Goal: Browse casually

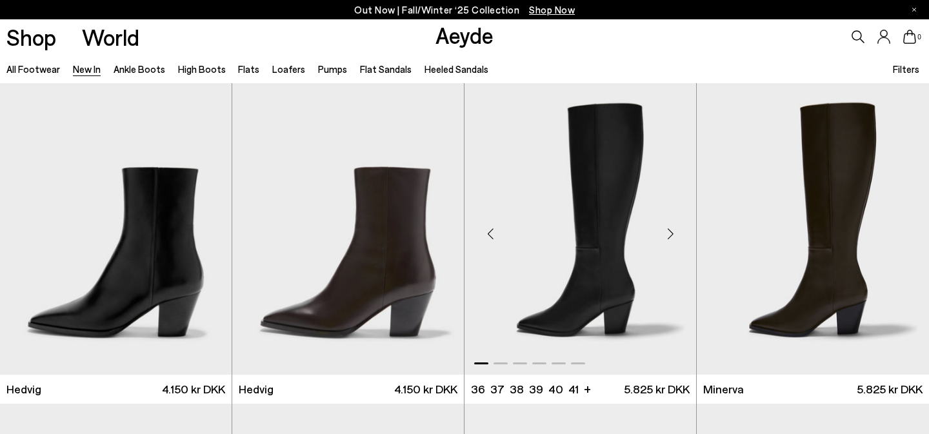
click at [669, 237] on div "Next slide" at bounding box center [670, 234] width 39 height 39
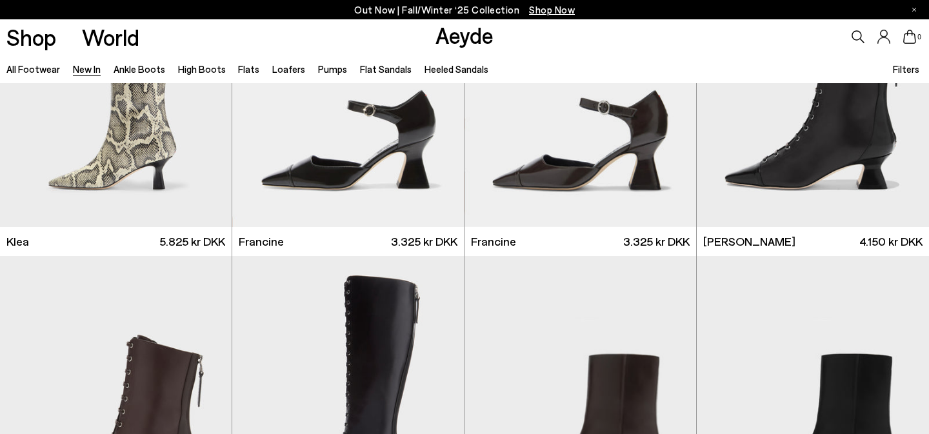
scroll to position [1386, 0]
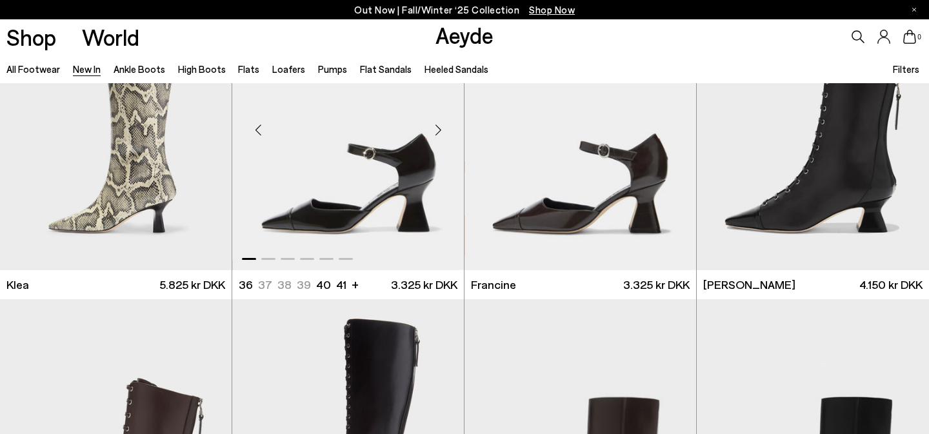
click at [443, 134] on div "Next slide" at bounding box center [438, 130] width 39 height 39
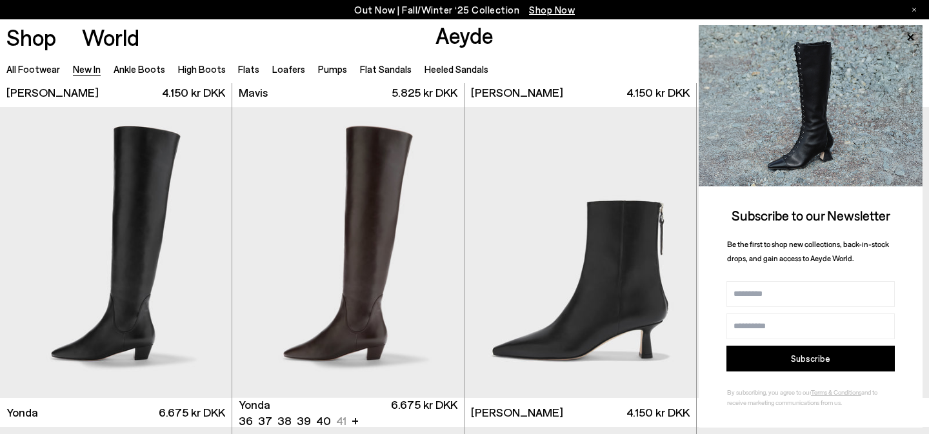
scroll to position [1981, 0]
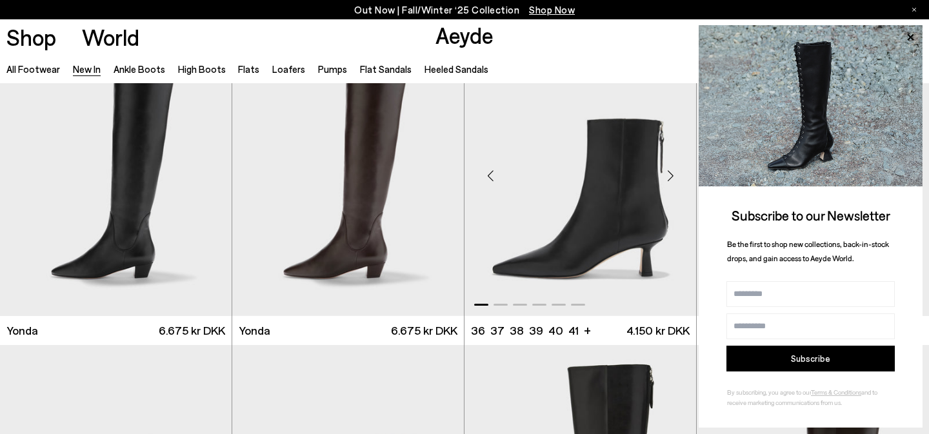
click at [675, 173] on div "Next slide" at bounding box center [670, 175] width 39 height 39
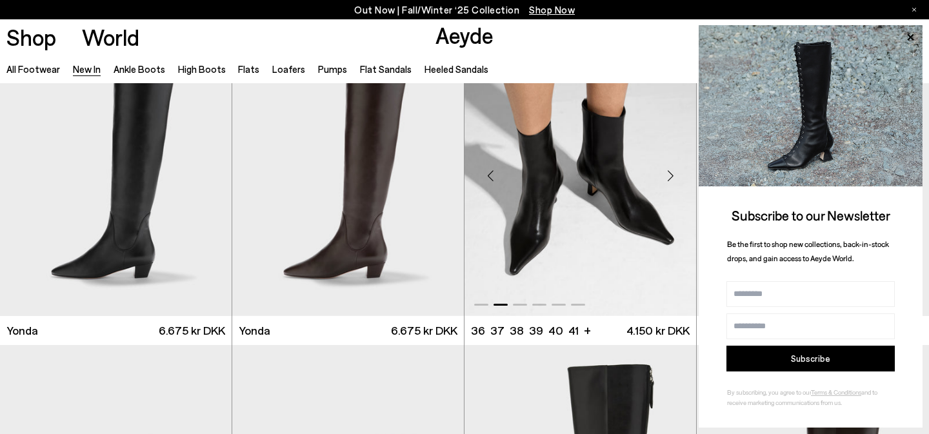
click at [675, 173] on div "Next slide" at bounding box center [670, 175] width 39 height 39
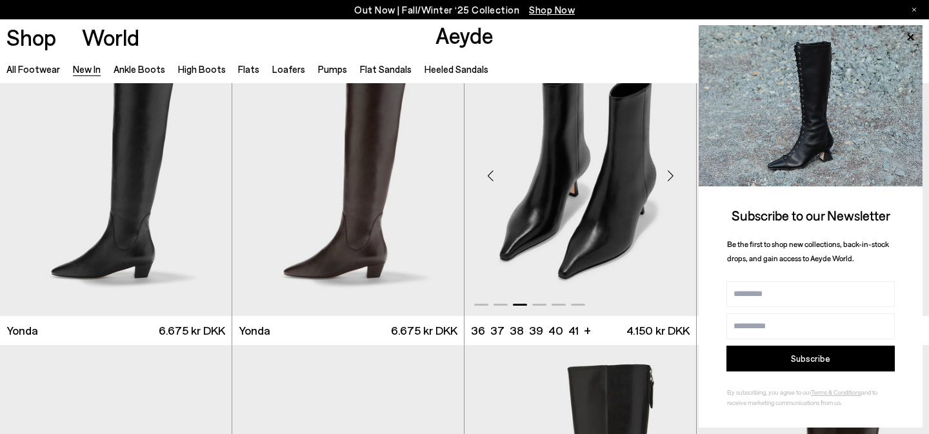
click at [675, 173] on div "Next slide" at bounding box center [670, 175] width 39 height 39
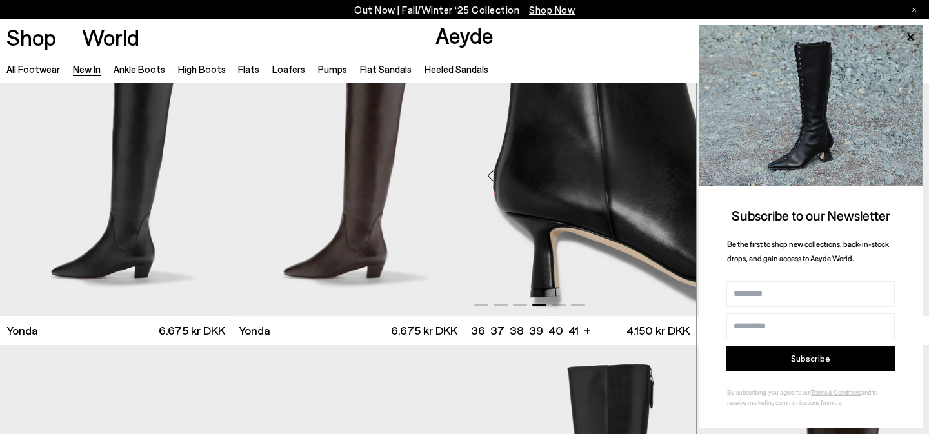
click at [674, 173] on div "Next slide" at bounding box center [670, 175] width 39 height 39
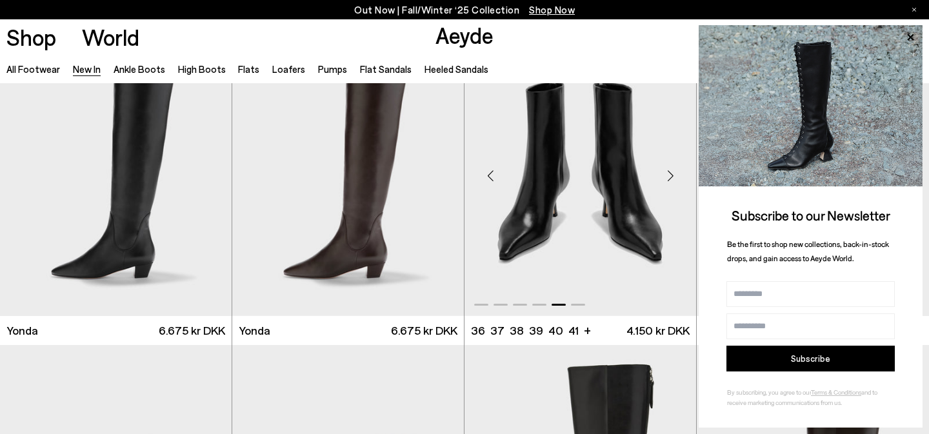
click at [674, 173] on div "Next slide" at bounding box center [670, 175] width 39 height 39
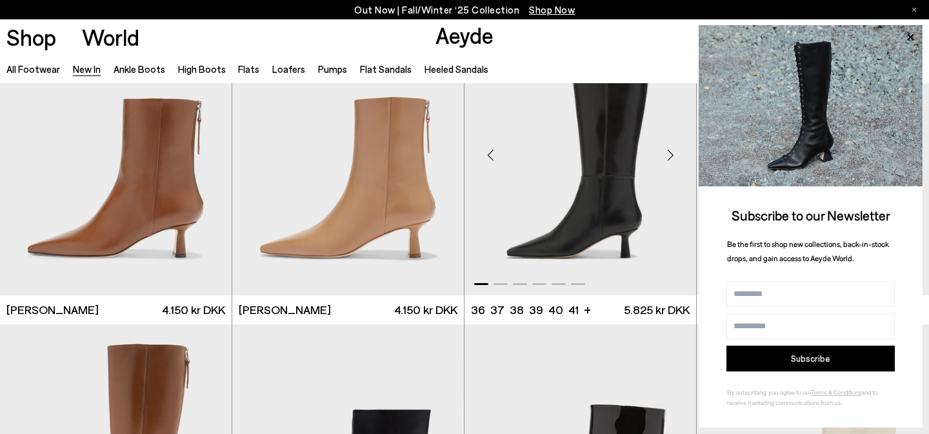
scroll to position [2320, 0]
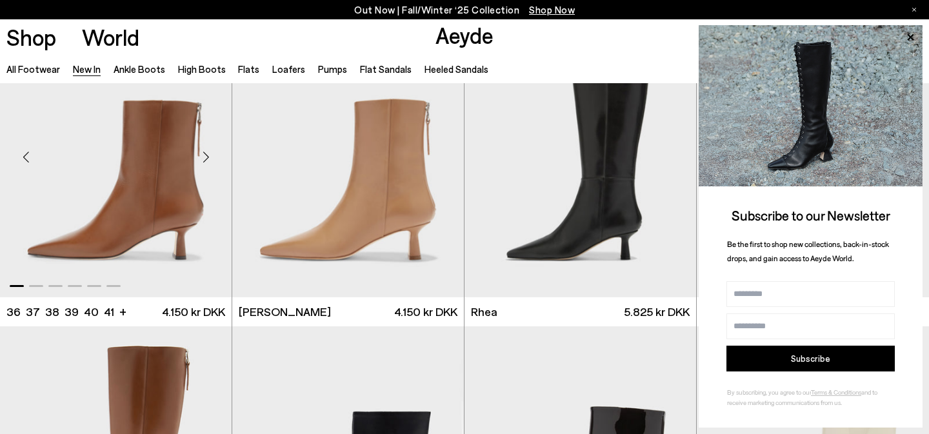
click at [207, 154] on div "Next slide" at bounding box center [206, 157] width 39 height 39
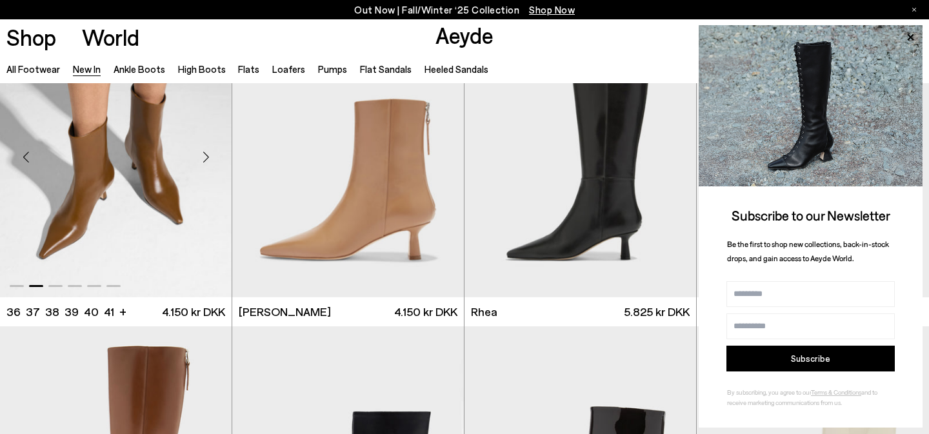
click at [207, 154] on div "Next slide" at bounding box center [206, 157] width 39 height 39
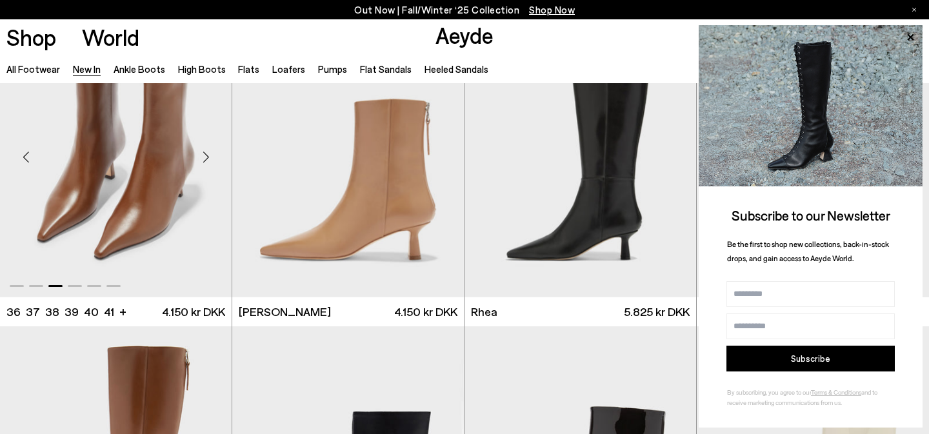
click at [207, 154] on div "Next slide" at bounding box center [206, 157] width 39 height 39
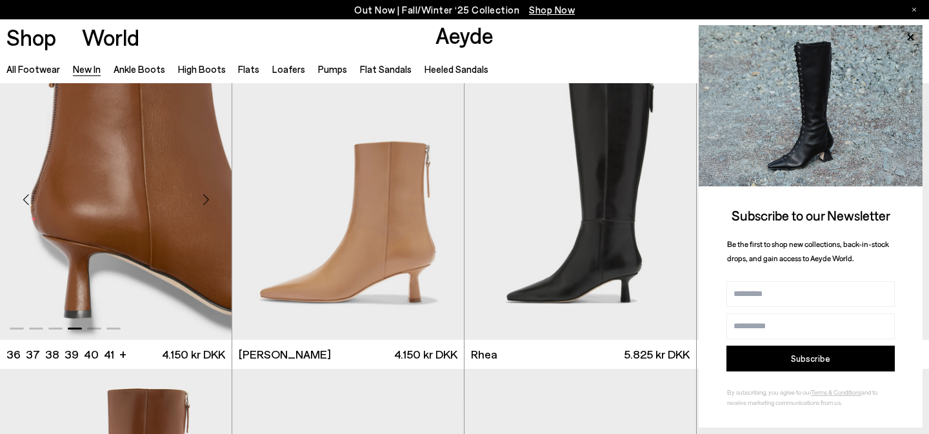
scroll to position [2276, 0]
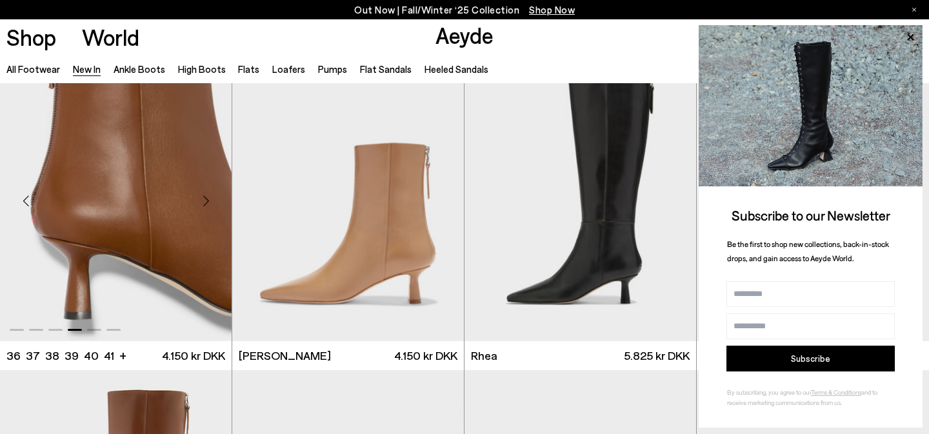
click at [206, 204] on div "Next slide" at bounding box center [206, 201] width 39 height 39
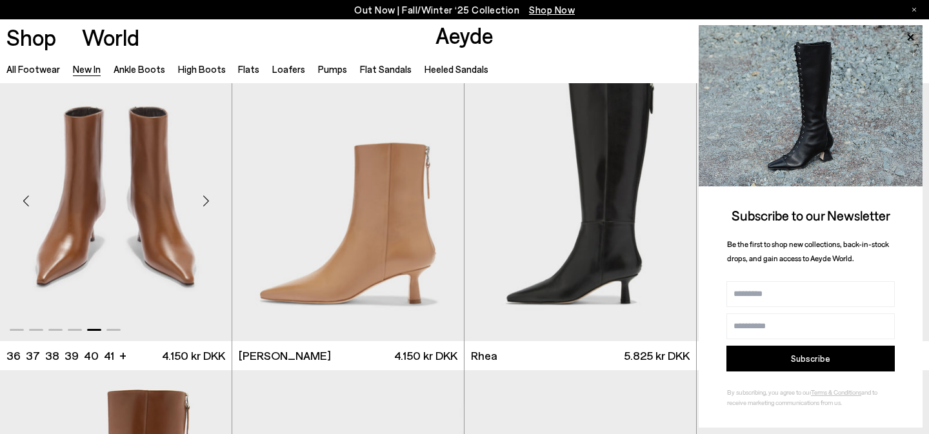
click at [206, 204] on div "Next slide" at bounding box center [206, 201] width 39 height 39
